Goal: Task Accomplishment & Management: Use online tool/utility

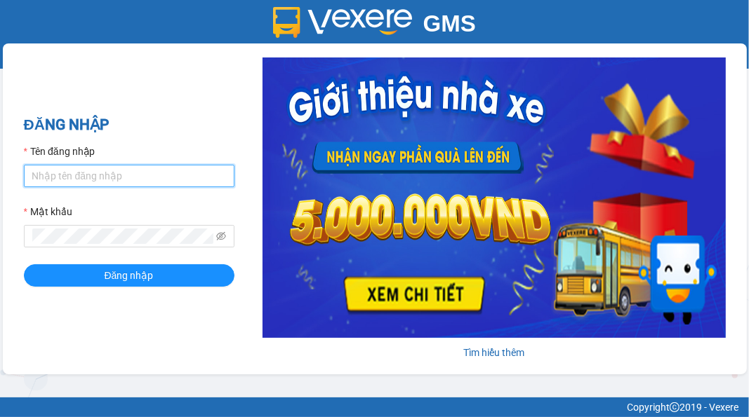
click at [127, 178] on input "Tên đăng nhập" at bounding box center [129, 176] width 210 height 22
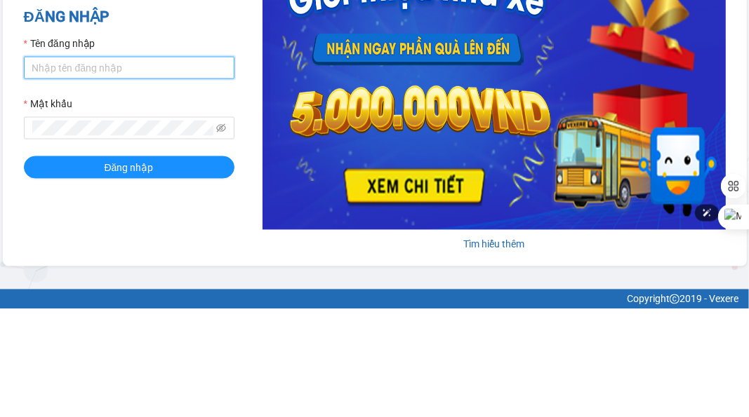
click at [175, 179] on input "Tên đăng nhập" at bounding box center [129, 176] width 210 height 22
type input "doanquangthai.longhoan"
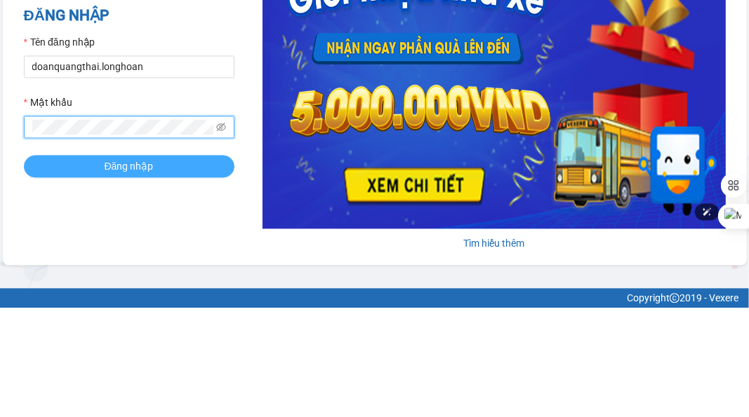
click at [62, 279] on button "Đăng nhập" at bounding box center [129, 276] width 210 height 22
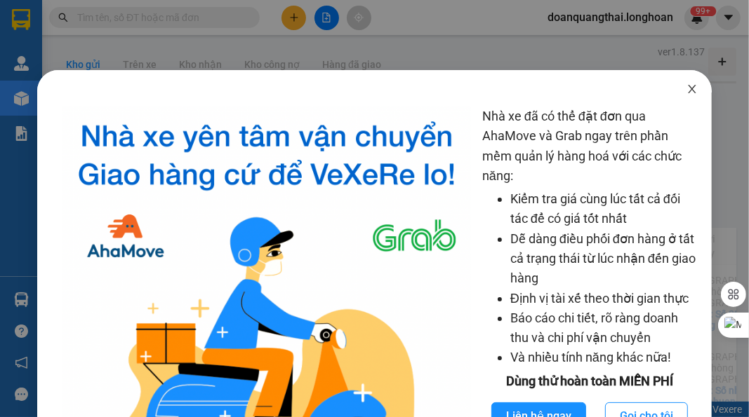
click at [688, 87] on icon "close" at bounding box center [692, 89] width 8 height 8
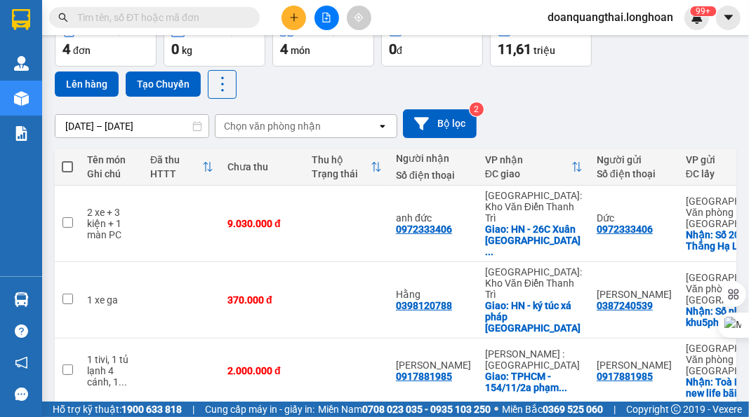
scroll to position [88, 0]
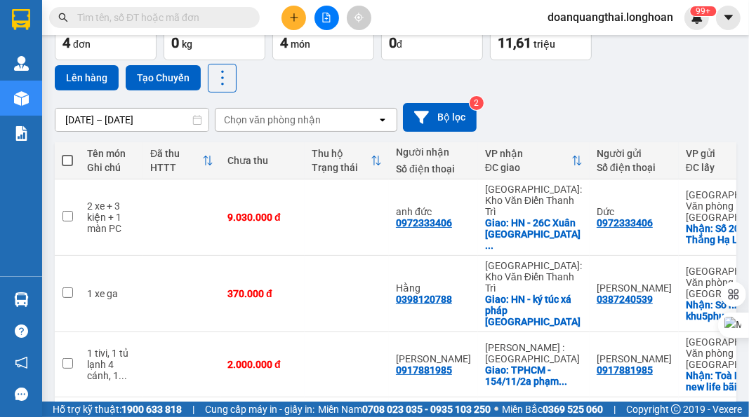
click at [18, 94] on img at bounding box center [21, 98] width 15 height 15
click at [233, 64] on button at bounding box center [222, 78] width 29 height 29
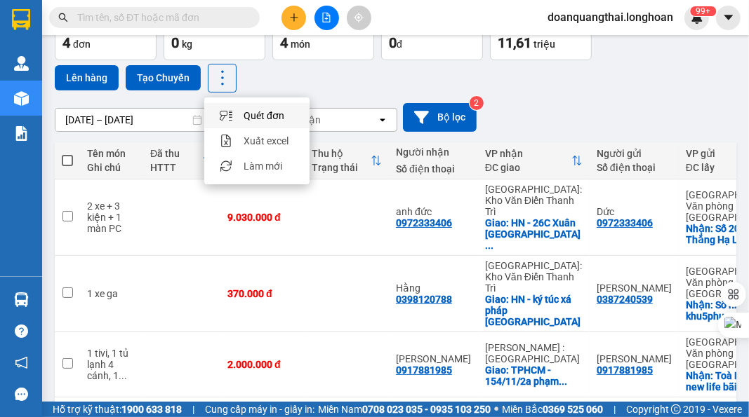
click at [21, 105] on img at bounding box center [21, 98] width 15 height 15
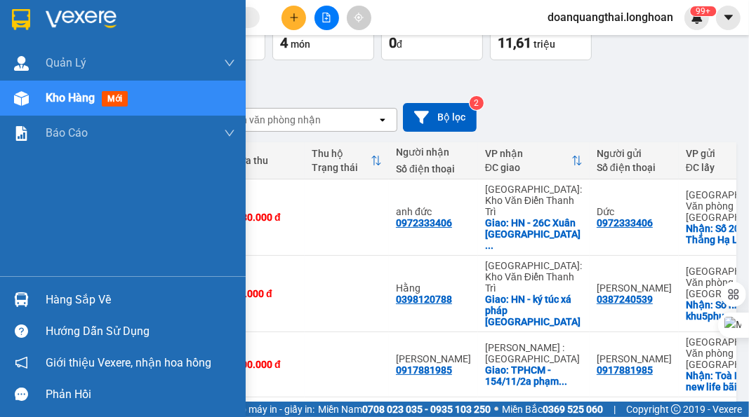
click at [225, 59] on icon "down" at bounding box center [229, 63] width 11 height 11
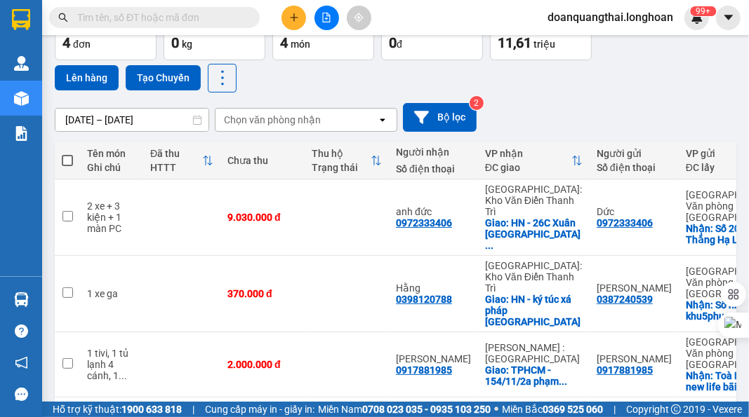
click at [20, 62] on img at bounding box center [21, 63] width 15 height 15
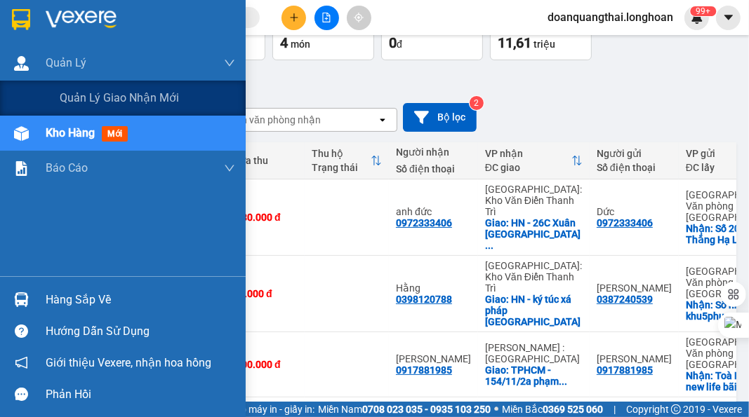
click at [108, 100] on span "Quản lý giao nhận mới" at bounding box center [119, 98] width 119 height 18
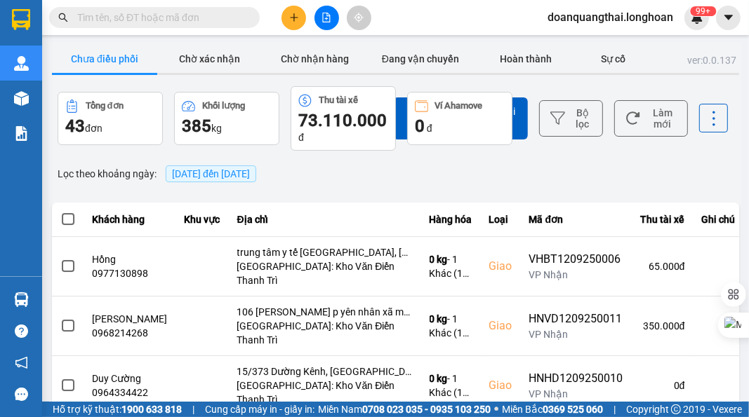
click at [72, 260] on span at bounding box center [68, 266] width 13 height 13
click at [60, 259] on input "checkbox" at bounding box center [60, 259] width 0 height 0
click at [704, 114] on icon at bounding box center [714, 119] width 20 height 20
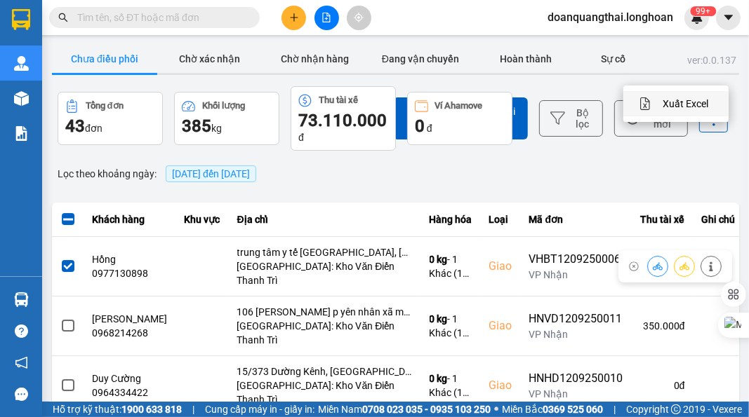
click at [659, 174] on div "Lọc theo khoảng ngày : [DATE] đến [DATE]" at bounding box center [395, 174] width 687 height 24
click at [730, 12] on icon "caret-down" at bounding box center [728, 17] width 13 height 13
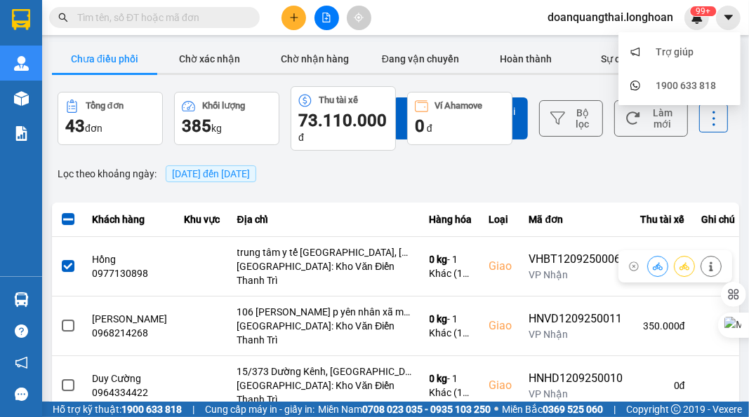
click at [531, 182] on div "Lọc theo khoảng ngày : [DATE] đến [DATE]" at bounding box center [395, 174] width 687 height 24
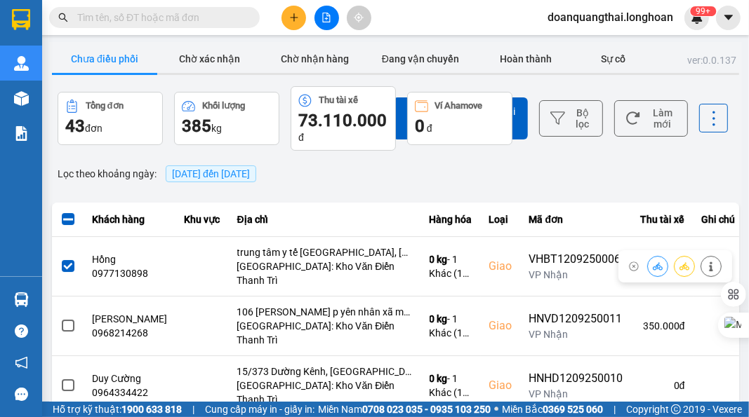
click at [564, 121] on button "Bộ lọc" at bounding box center [571, 118] width 64 height 36
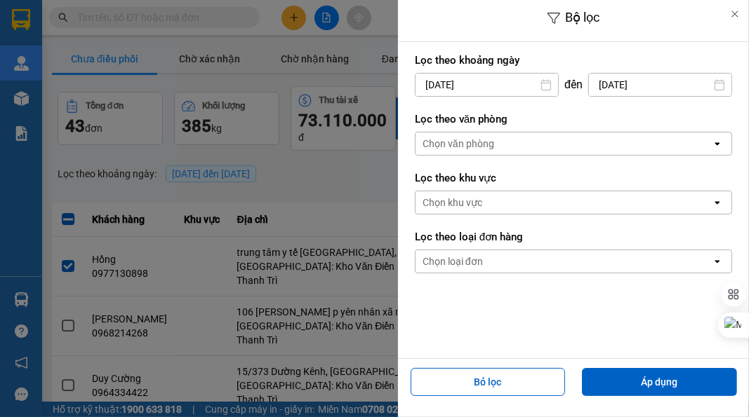
click at [545, 146] on div "Chọn văn phòng" at bounding box center [563, 144] width 296 height 22
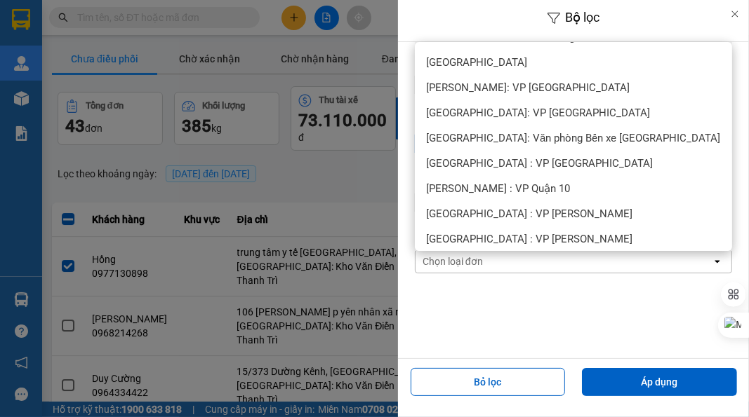
scroll to position [276, 0]
click at [608, 134] on span "[GEOGRAPHIC_DATA]: Văn phòng Bến xe [GEOGRAPHIC_DATA]" at bounding box center [573, 138] width 294 height 14
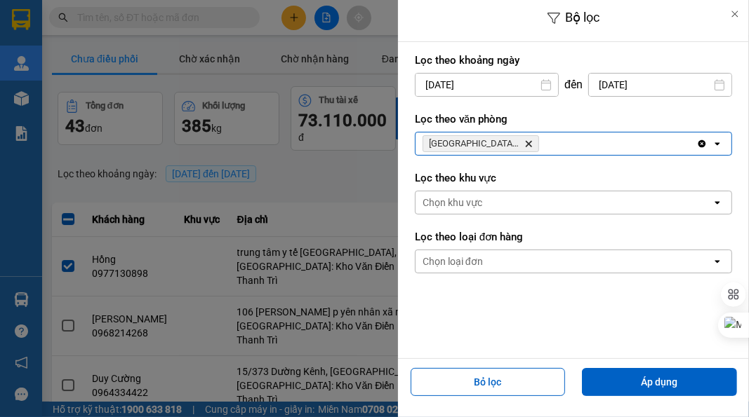
click at [651, 381] on button "Áp dụng" at bounding box center [659, 382] width 155 height 28
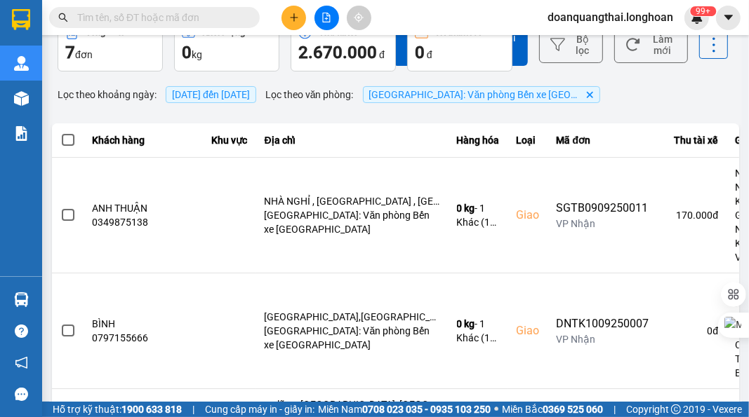
scroll to position [89, 0]
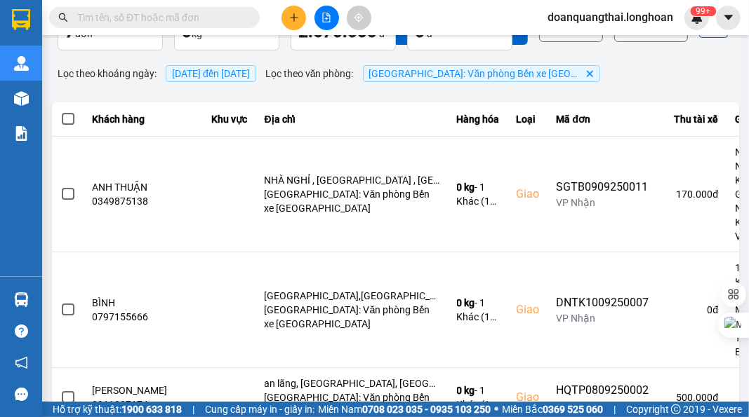
click at [67, 201] on span at bounding box center [68, 194] width 13 height 13
click at [60, 187] on input "checkbox" at bounding box center [60, 187] width 0 height 0
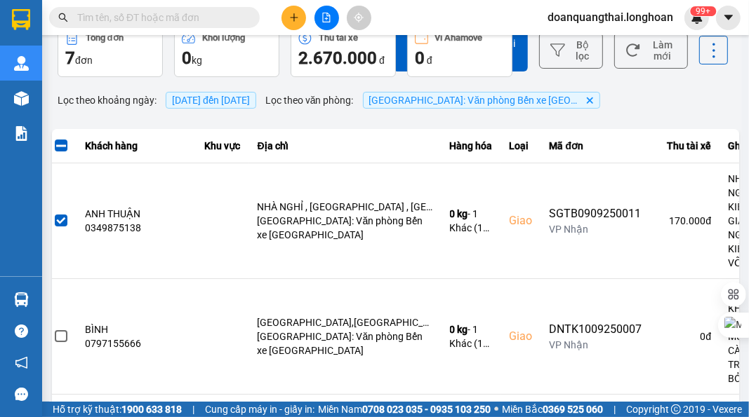
scroll to position [0, 0]
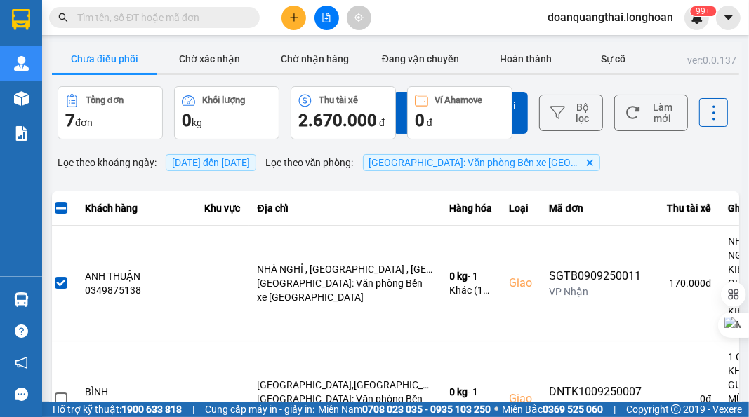
click at [709, 116] on icon at bounding box center [714, 113] width 20 height 20
click at [636, 163] on div "Lọc theo khoảng ngày : [DATE] đến [DATE] Lọc theo văn phòng : [GEOGRAPHIC_DATA]…" at bounding box center [395, 163] width 687 height 24
click at [61, 290] on span at bounding box center [61, 283] width 13 height 13
click at [53, 276] on input "checkbox" at bounding box center [53, 276] width 0 height 0
click at [59, 291] on label at bounding box center [60, 283] width 15 height 15
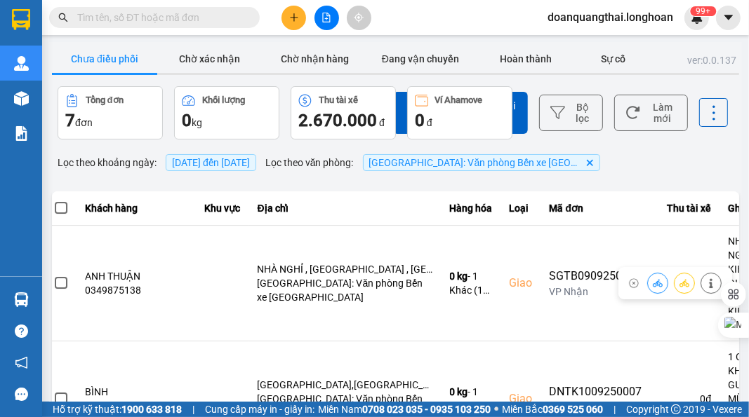
click at [53, 276] on input "checkbox" at bounding box center [53, 276] width 0 height 0
click at [648, 294] on button at bounding box center [658, 283] width 20 height 25
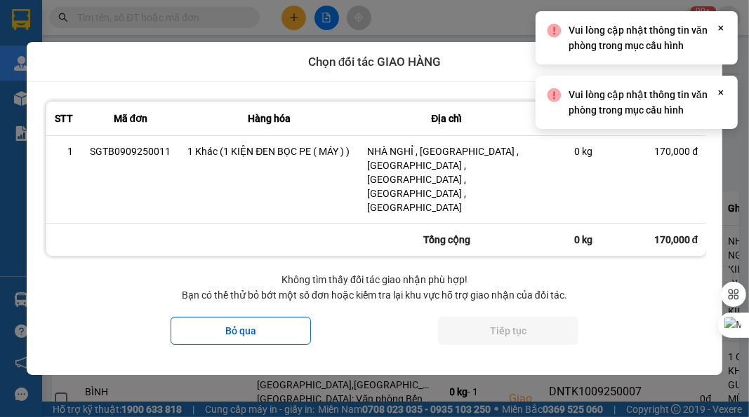
click at [721, 27] on icon "Close" at bounding box center [720, 27] width 11 height 11
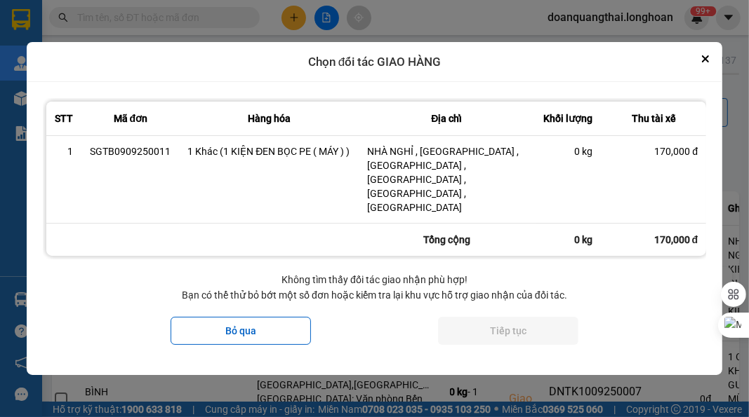
click at [704, 62] on icon "Close" at bounding box center [705, 58] width 7 height 7
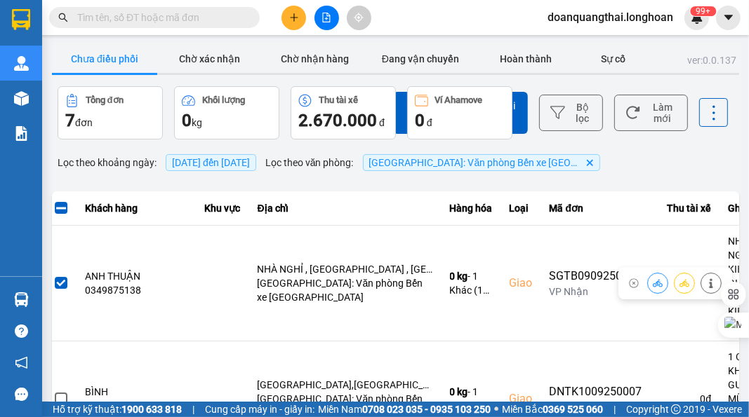
click at [679, 288] on icon at bounding box center [684, 284] width 10 height 10
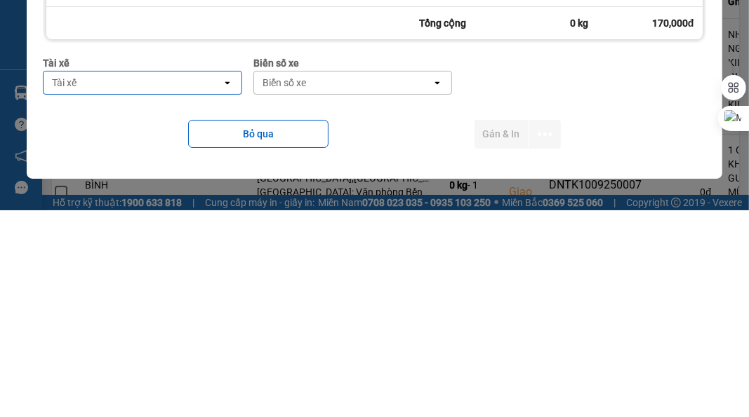
click at [183, 279] on div "Tài xế" at bounding box center [133, 290] width 178 height 22
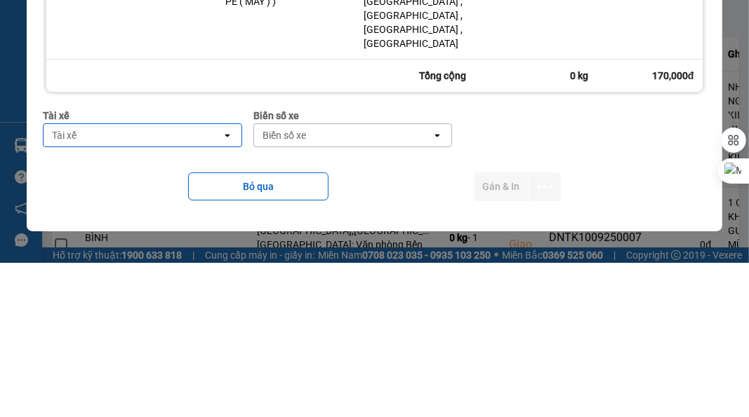
click at [162, 279] on div "Tài xế" at bounding box center [133, 290] width 178 height 22
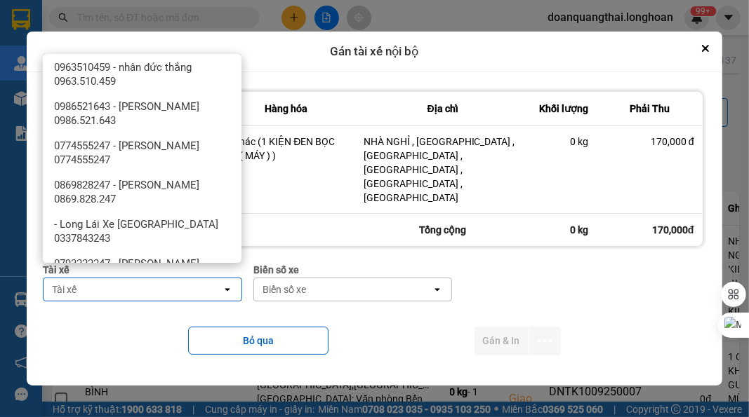
scroll to position [541, 0]
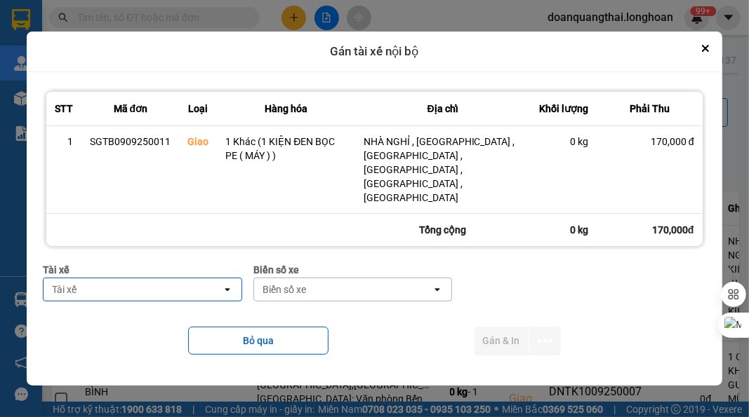
click at [329, 220] on div "Tổng cộng 0 kg 170,000đ" at bounding box center [373, 230] width 655 height 32
click at [330, 283] on div "Biển số xe" at bounding box center [343, 290] width 178 height 22
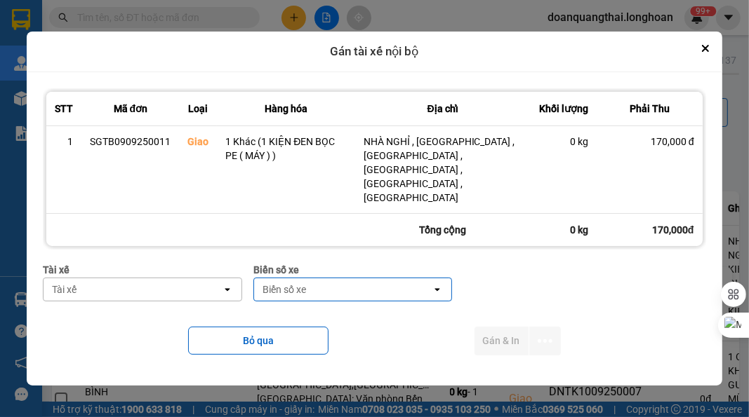
click at [356, 279] on div "Biển số xe" at bounding box center [343, 290] width 178 height 22
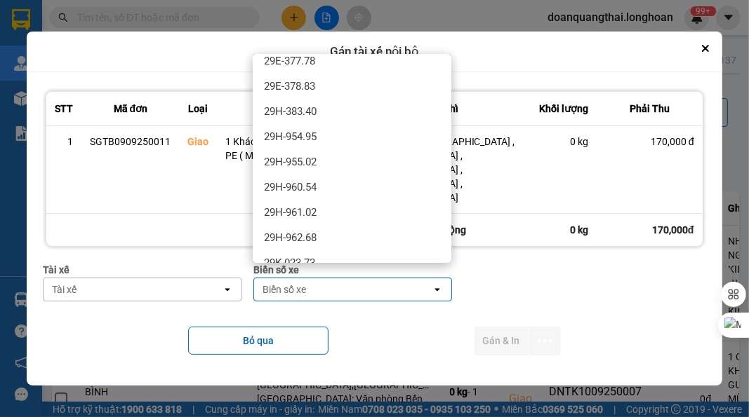
scroll to position [1001, 0]
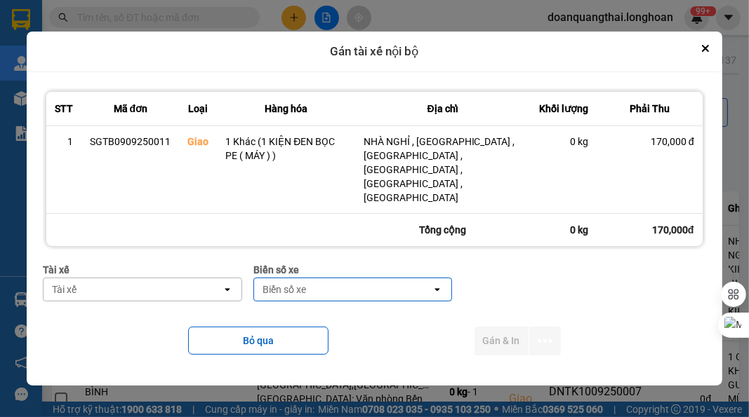
click at [121, 335] on div "Bỏ qua Gán & In" at bounding box center [374, 341] width 662 height 57
click at [228, 334] on button "Bỏ qua" at bounding box center [258, 341] width 140 height 28
